Goal: Find specific page/section: Find specific page/section

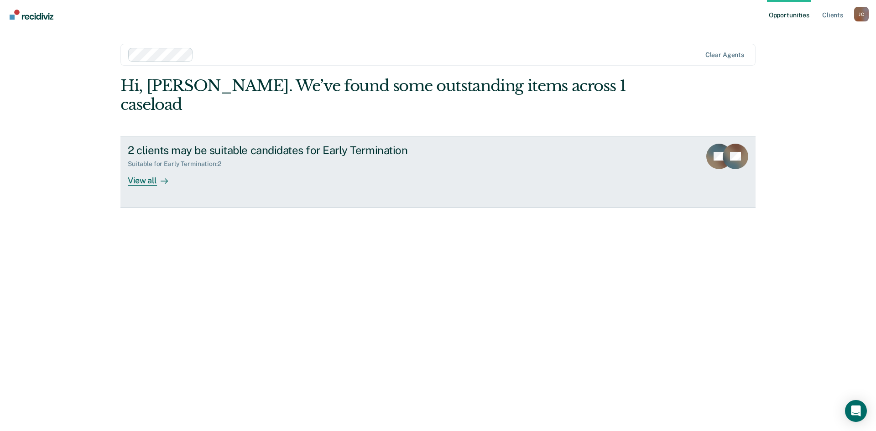
click at [211, 179] on link "2 clients may be suitable candidates for Early Termination Suitable for Early T…" at bounding box center [438, 172] width 635 height 72
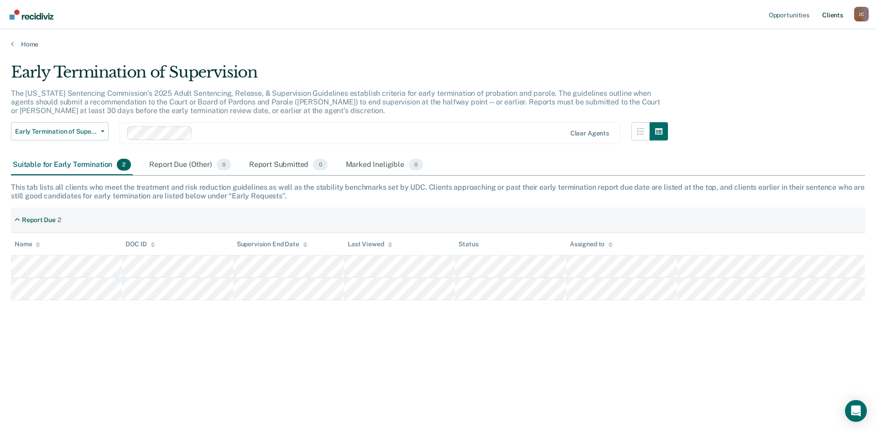
click at [824, 16] on link "Client s" at bounding box center [833, 14] width 25 height 29
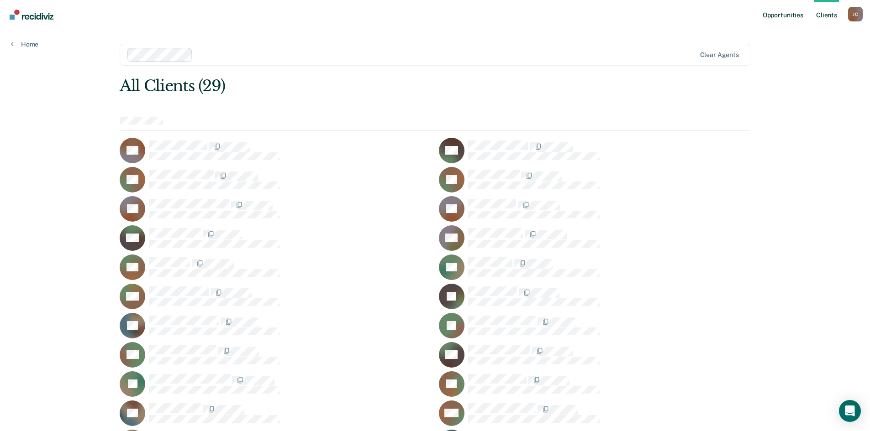
click at [794, 18] on link "Opportunities" at bounding box center [782, 14] width 44 height 29
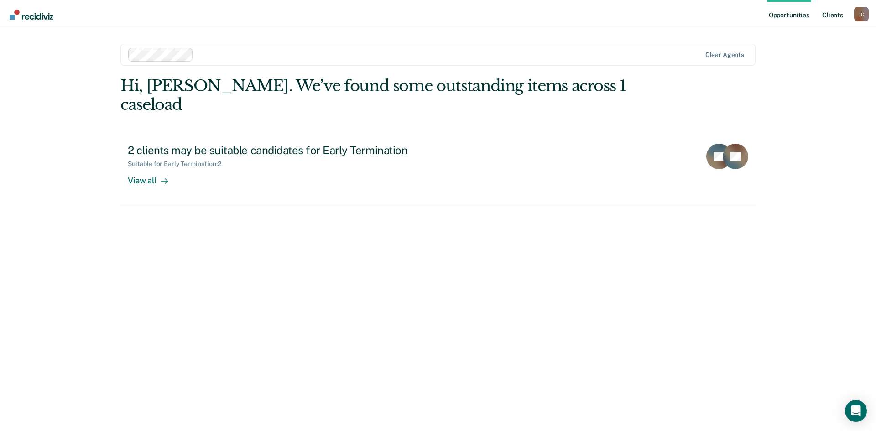
click at [835, 18] on link "Client s" at bounding box center [833, 14] width 25 height 29
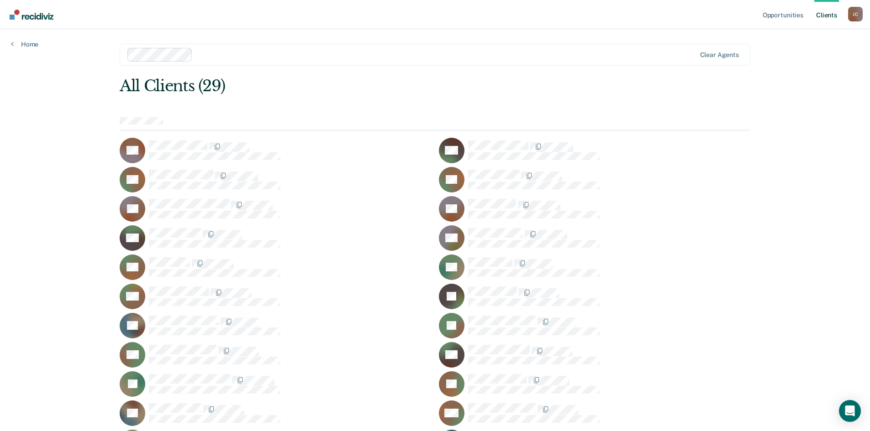
click at [54, 10] on link "Go to Recidiviz Home" at bounding box center [31, 14] width 48 height 29
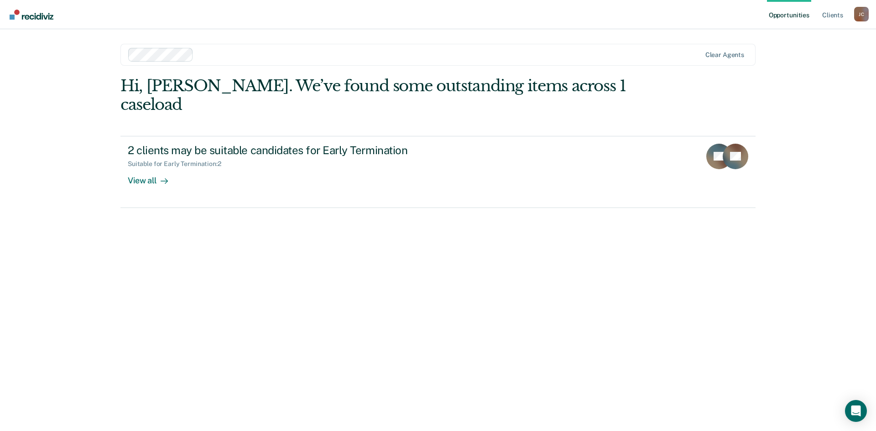
click at [858, 20] on div "[PERSON_NAME]" at bounding box center [861, 14] width 15 height 15
click at [800, 38] on link "Profile" at bounding box center [824, 37] width 73 height 8
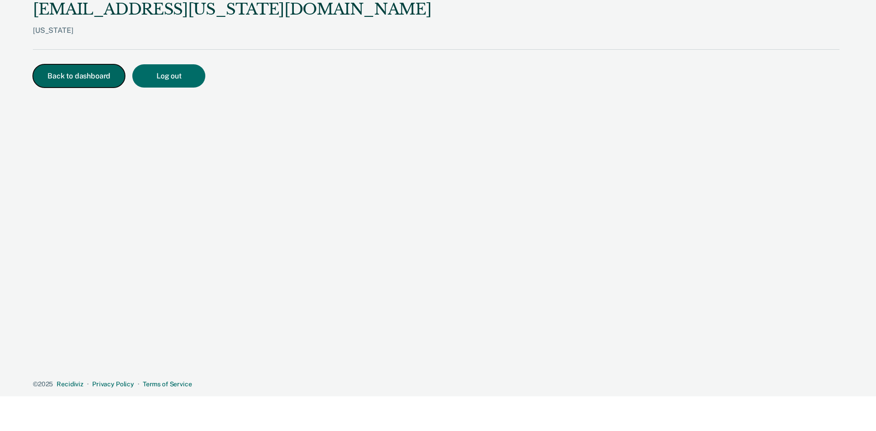
click at [40, 83] on button "Back to dashboard" at bounding box center [79, 75] width 92 height 23
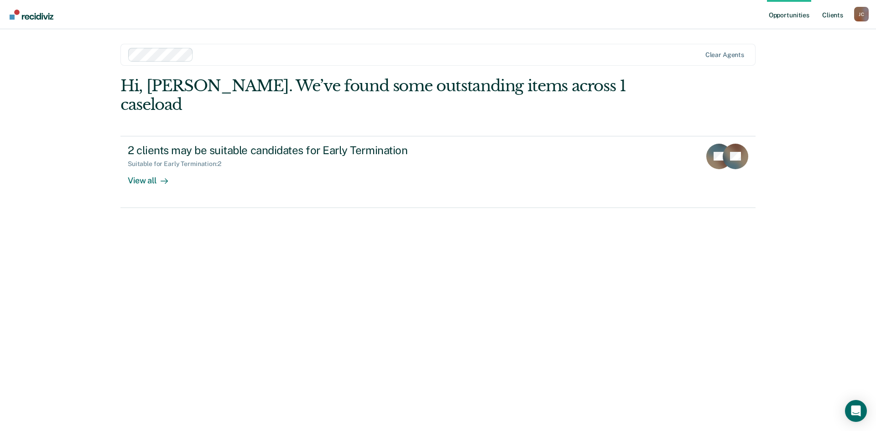
click at [826, 14] on link "Client s" at bounding box center [833, 14] width 25 height 29
click at [840, 22] on link "Client s" at bounding box center [833, 14] width 25 height 29
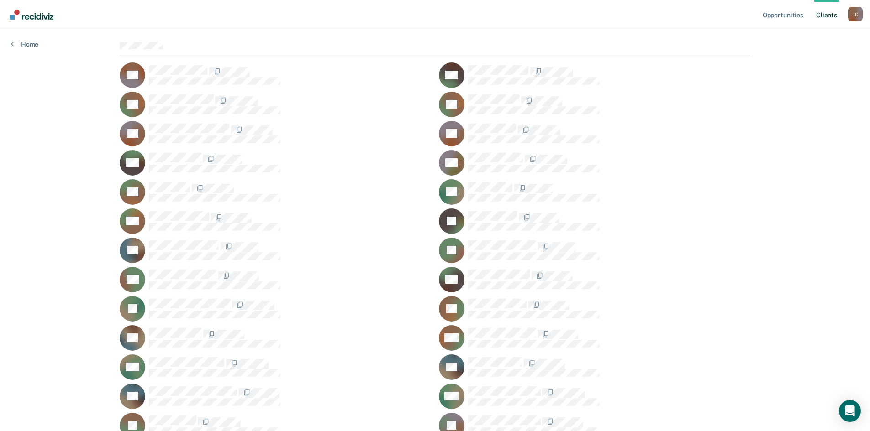
scroll to position [91, 0]
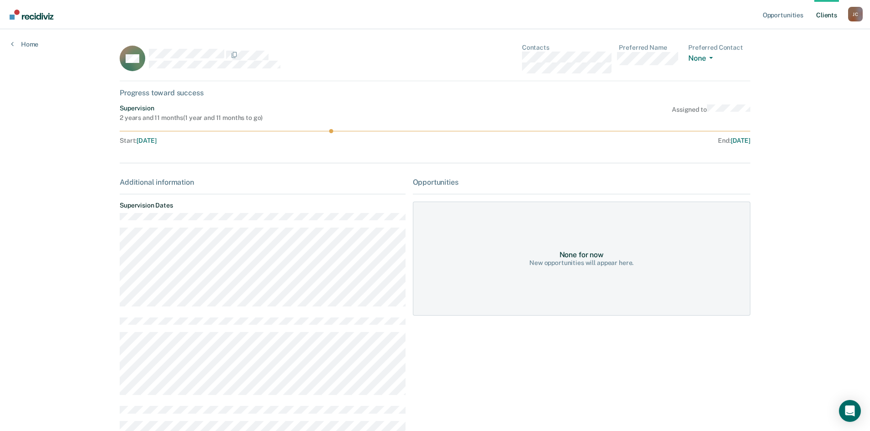
drag, startPoint x: 331, startPoint y: 129, endPoint x: 343, endPoint y: 131, distance: 12.1
click at [338, 131] on icon at bounding box center [435, 131] width 630 height 4
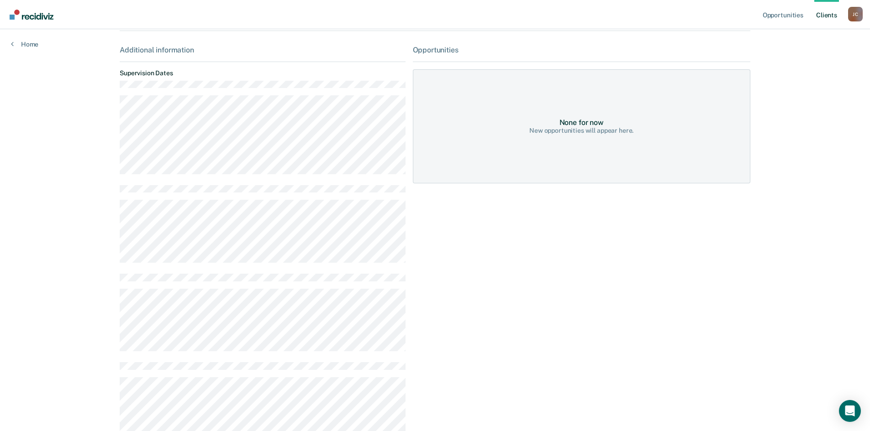
scroll to position [137, 0]
click at [155, 114] on main "KM Contacts Preferred Name Preferred Contact None Call Text Email None Progress…" at bounding box center [435, 200] width 652 height 616
click at [271, 116] on main "KM Contacts Preferred Name Preferred Contact None Call Text Email None Progress…" at bounding box center [435, 200] width 652 height 616
click at [203, 111] on main "KM Contacts Preferred Name Preferred Contact None Call Text Email None Progress…" at bounding box center [435, 200] width 652 height 616
click at [158, 97] on main "KM Contacts Preferred Name Preferred Contact None Call Text Email None Progress…" at bounding box center [435, 200] width 652 height 616
